Goal: Transaction & Acquisition: Obtain resource

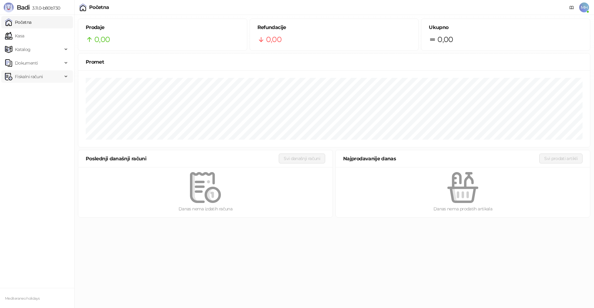
click at [24, 75] on span "Fiskalni računi" at bounding box center [29, 76] width 28 height 12
click at [40, 92] on link "Izdati računi" at bounding box center [24, 90] width 34 height 12
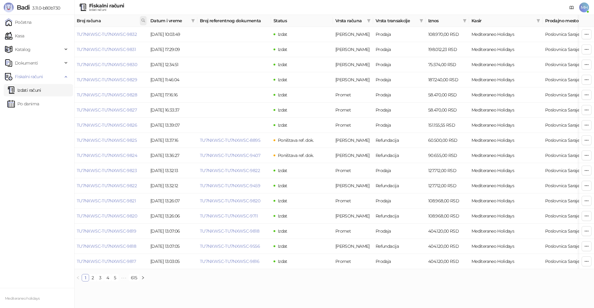
click at [142, 20] on icon at bounding box center [143, 20] width 4 height 4
click at [107, 32] on input "text" at bounding box center [115, 34] width 57 height 10
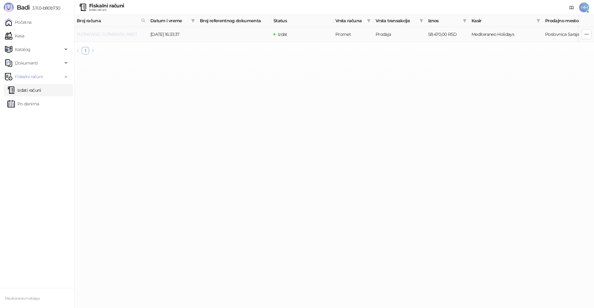
click at [113, 33] on link "TU7NXWSC-TU7NXWSC-9827" at bounding box center [107, 35] width 60 height 6
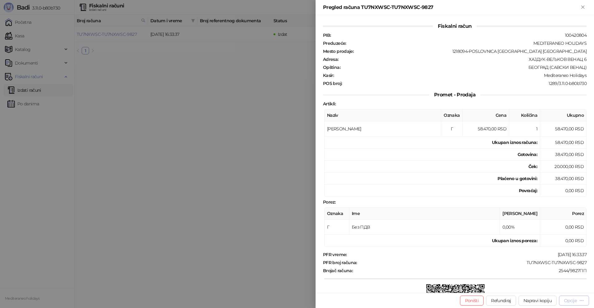
click at [566, 300] on div "Opcije" at bounding box center [570, 301] width 13 height 6
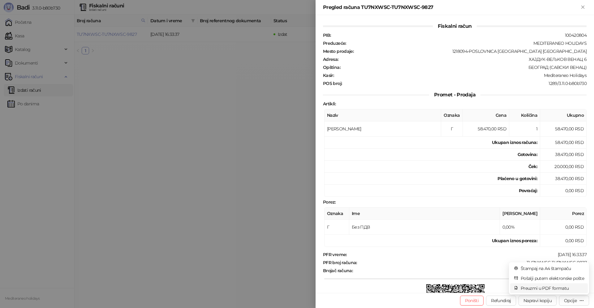
click at [537, 289] on span "Preuzmi u PDF formatu" at bounding box center [551, 288] width 63 height 7
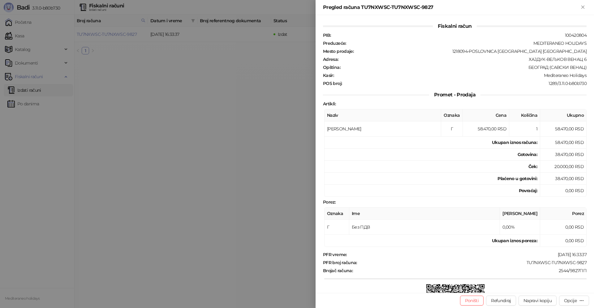
drag, startPoint x: 582, startPoint y: 8, endPoint x: 93, endPoint y: 83, distance: 494.7
click at [581, 8] on icon "Zatvori" at bounding box center [583, 7] width 6 height 6
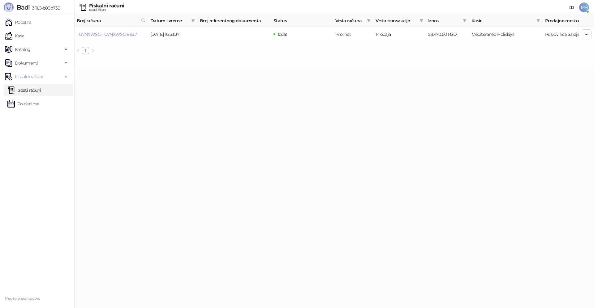
click at [33, 89] on link "Izdati računi" at bounding box center [24, 90] width 34 height 12
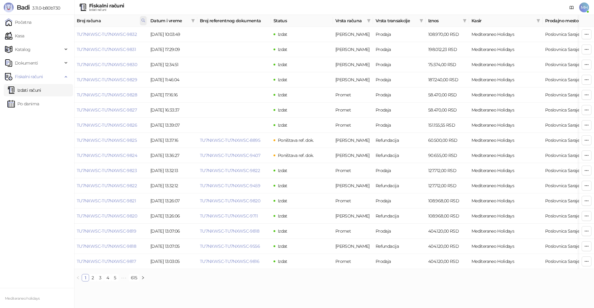
click at [143, 20] on icon at bounding box center [143, 20] width 4 height 4
drag, startPoint x: 76, startPoint y: 35, endPoint x: 49, endPoint y: 35, distance: 26.9
click at [49, 35] on body "Badi 3.11.0-b80b730 Početna Kasa Katalog Dokumenti Fiskalni računi Izdati račun…" at bounding box center [297, 143] width 594 height 287
type input "****"
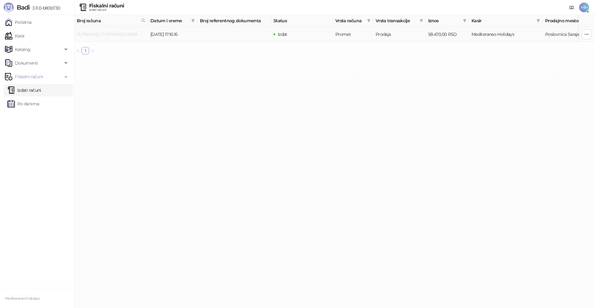
click at [129, 35] on link "TU7NXWSC-TU7NXWSC-9828" at bounding box center [107, 35] width 60 height 6
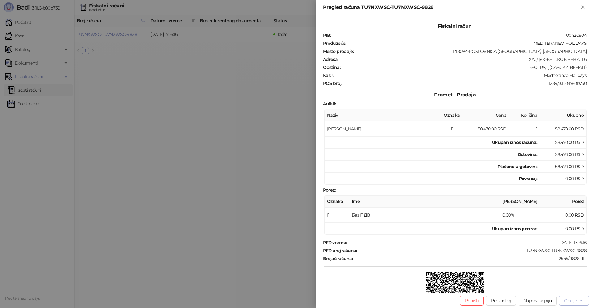
click at [564, 301] on div "Opcije" at bounding box center [570, 301] width 13 height 6
click at [546, 291] on span "Preuzmi u PDF formatu" at bounding box center [551, 288] width 63 height 7
click at [581, 8] on icon "Zatvori" at bounding box center [583, 7] width 6 height 6
